Goal: Information Seeking & Learning: Learn about a topic

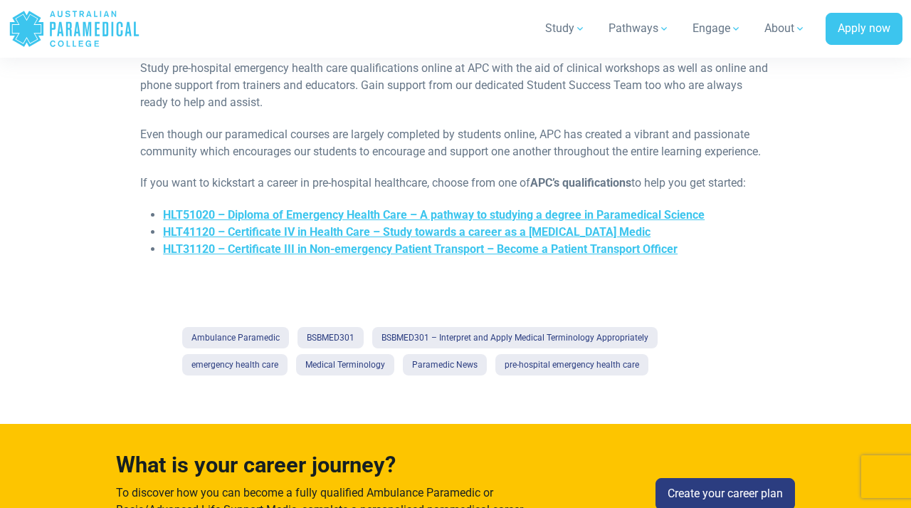
scroll to position [1147, 0]
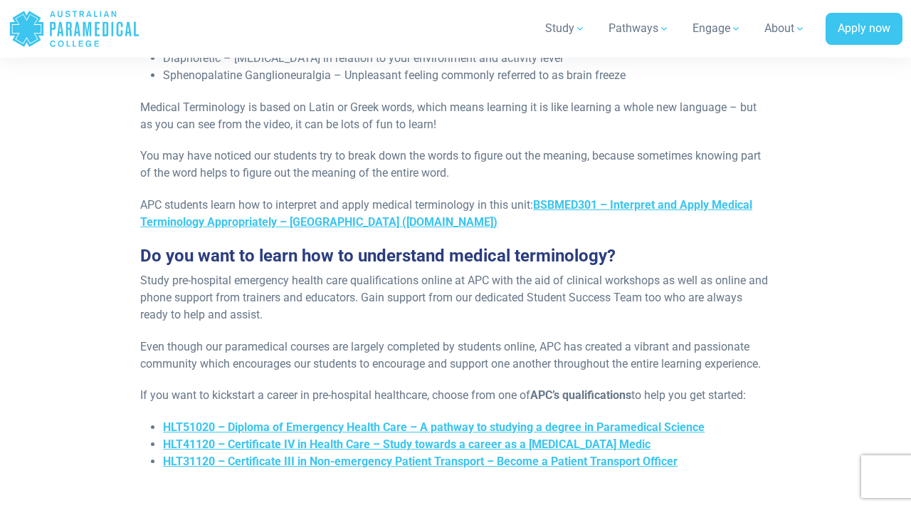
scroll to position [953, 0]
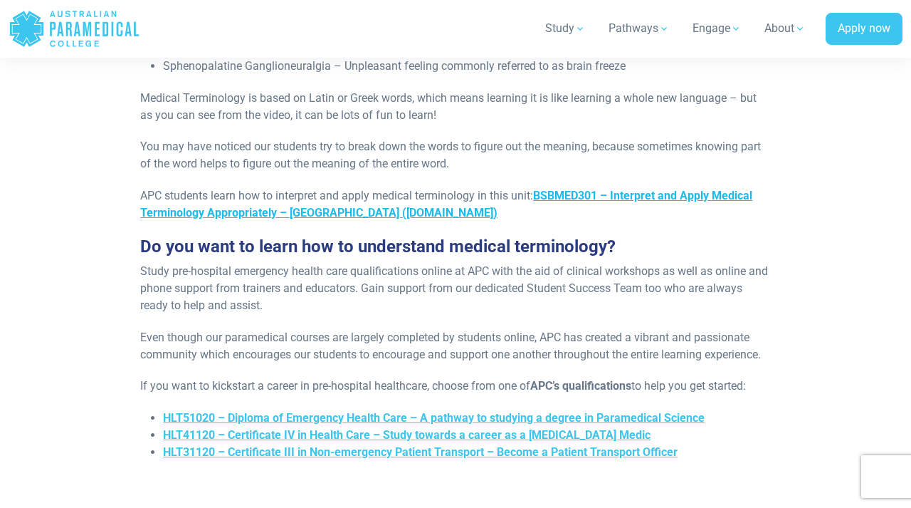
click at [416, 210] on link "BSBMED301 – Interpret and Apply Medical Terminology Appropriately – [GEOGRAPHIC…" at bounding box center [446, 204] width 612 height 31
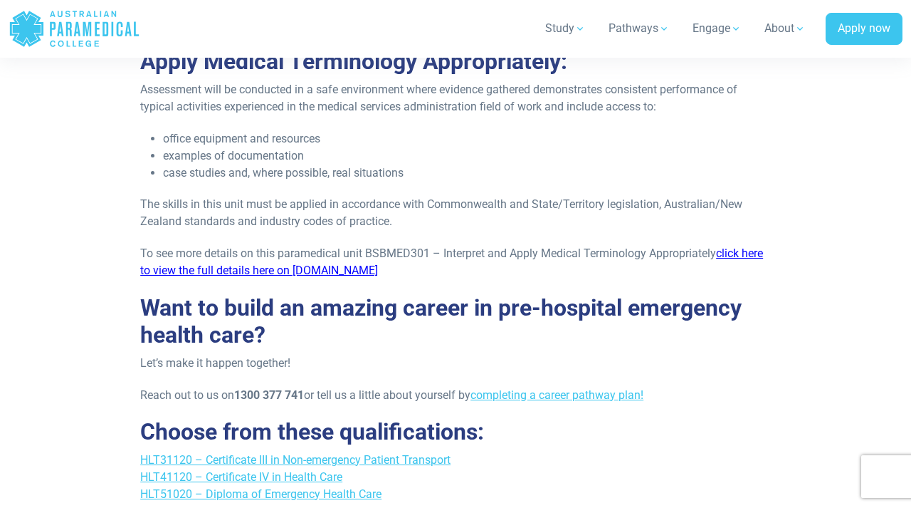
scroll to position [1623, 0]
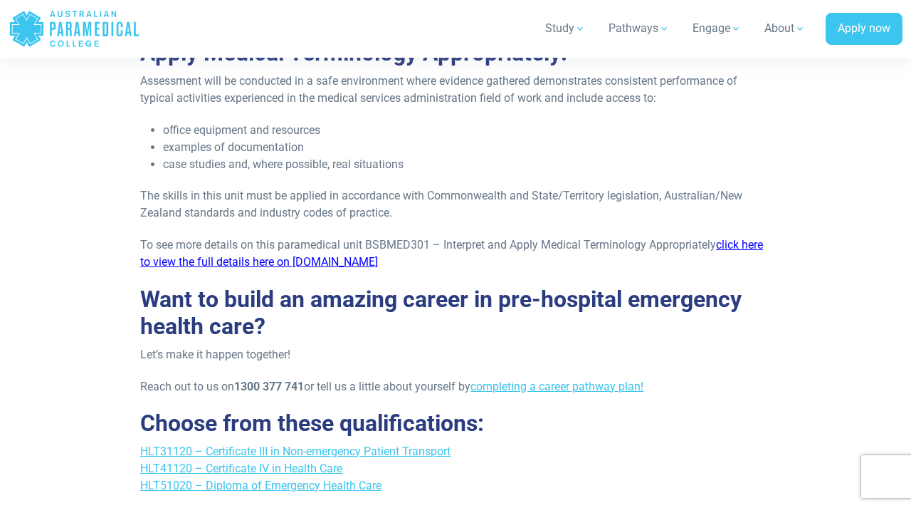
click at [307, 261] on link "click here to view the full details here on training.gov" at bounding box center [451, 253] width 623 height 31
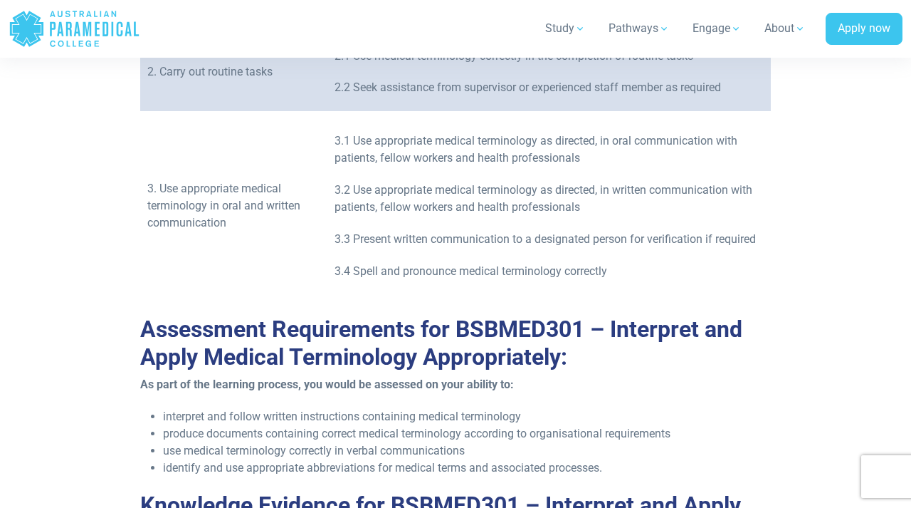
scroll to position [717, 0]
